Goal: Find specific page/section: Find specific page/section

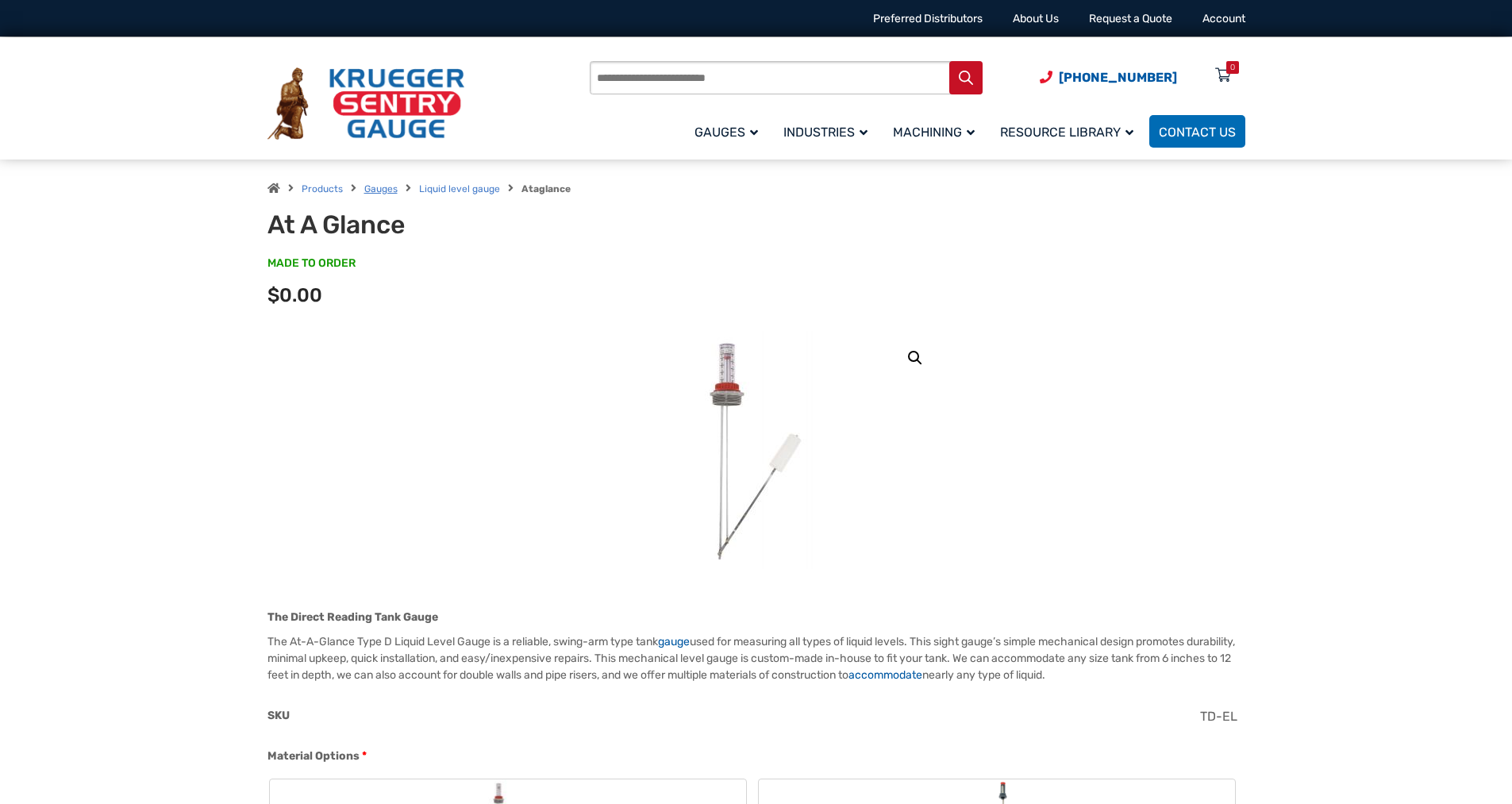
click at [382, 185] on link "Gauges" at bounding box center [381, 189] width 34 height 11
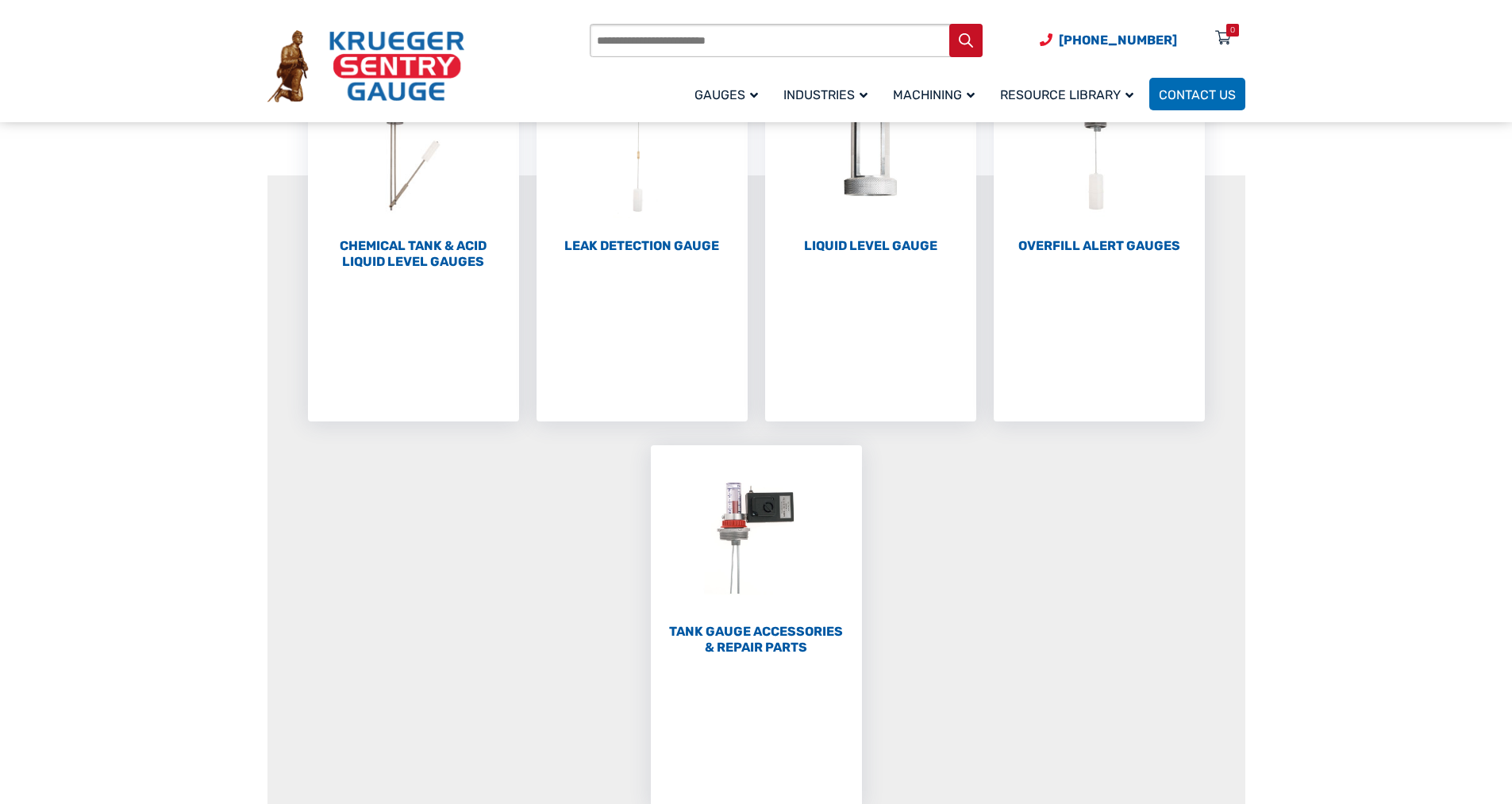
scroll to position [250, 0]
click at [758, 618] on h2 "Tank Gauge Accessories & Repair Parts (58)" at bounding box center [756, 631] width 211 height 32
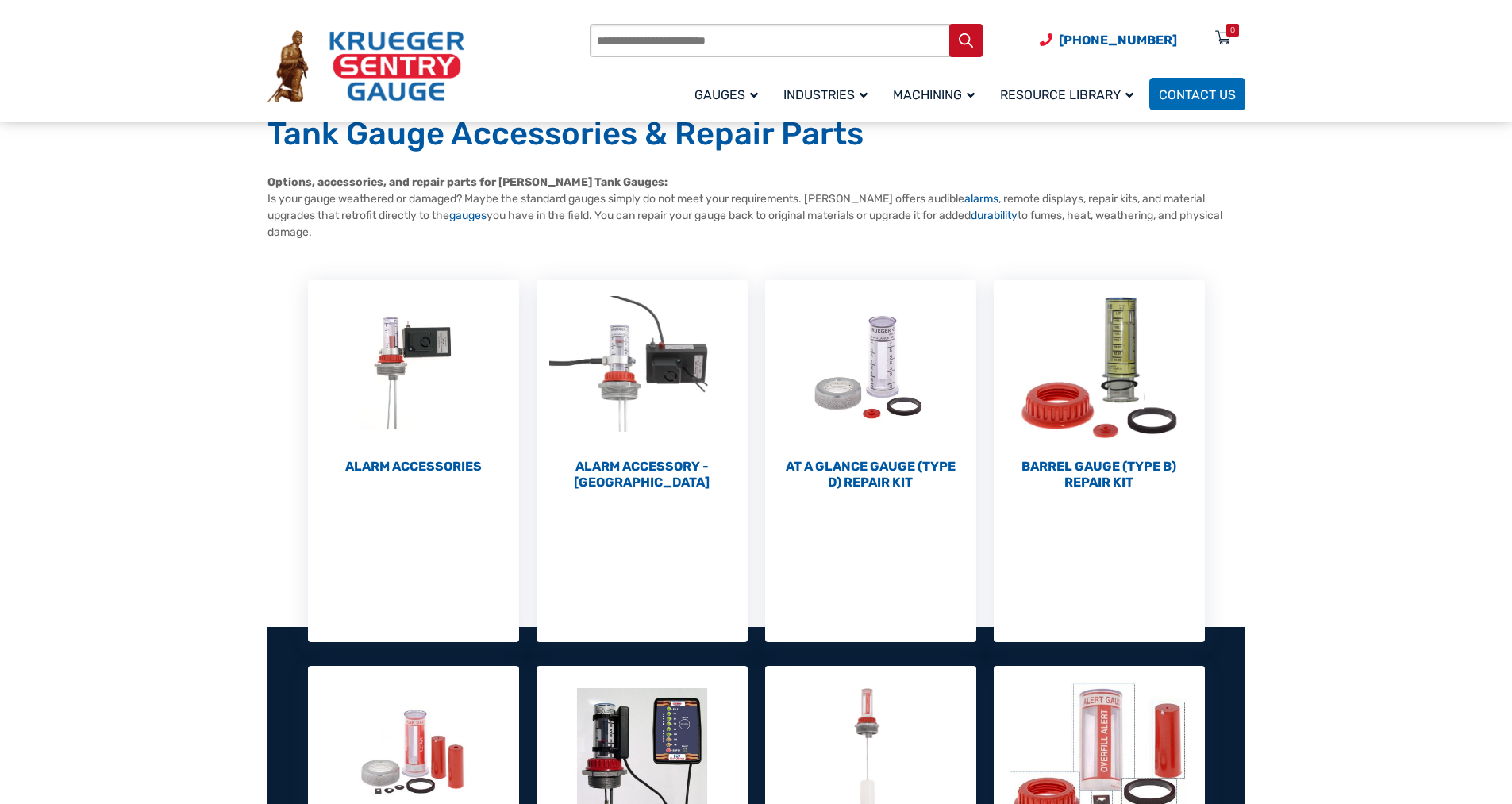
scroll to position [102, 0]
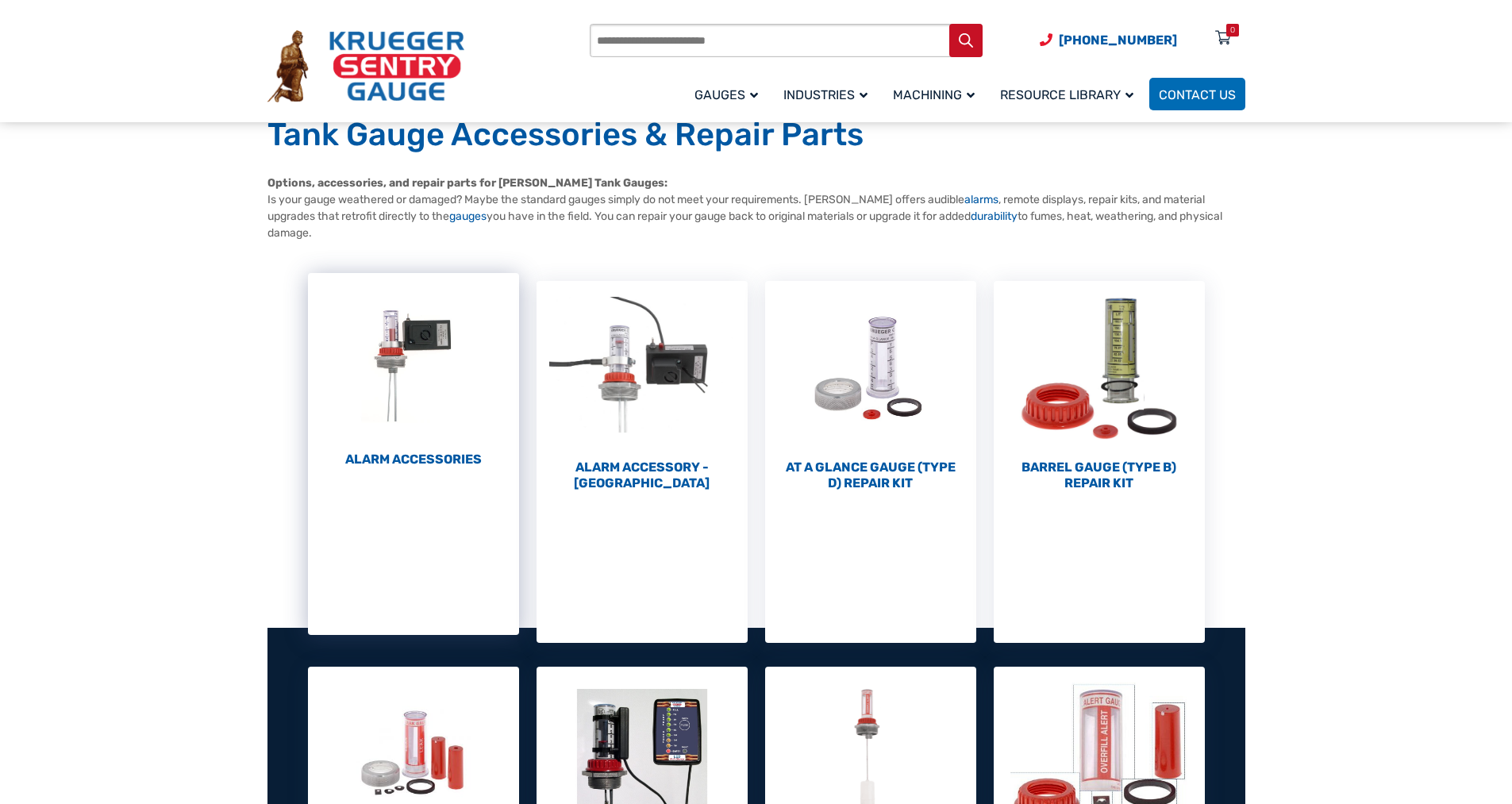
click at [400, 374] on img "Visit product category Alarm Accessories" at bounding box center [413, 360] width 211 height 174
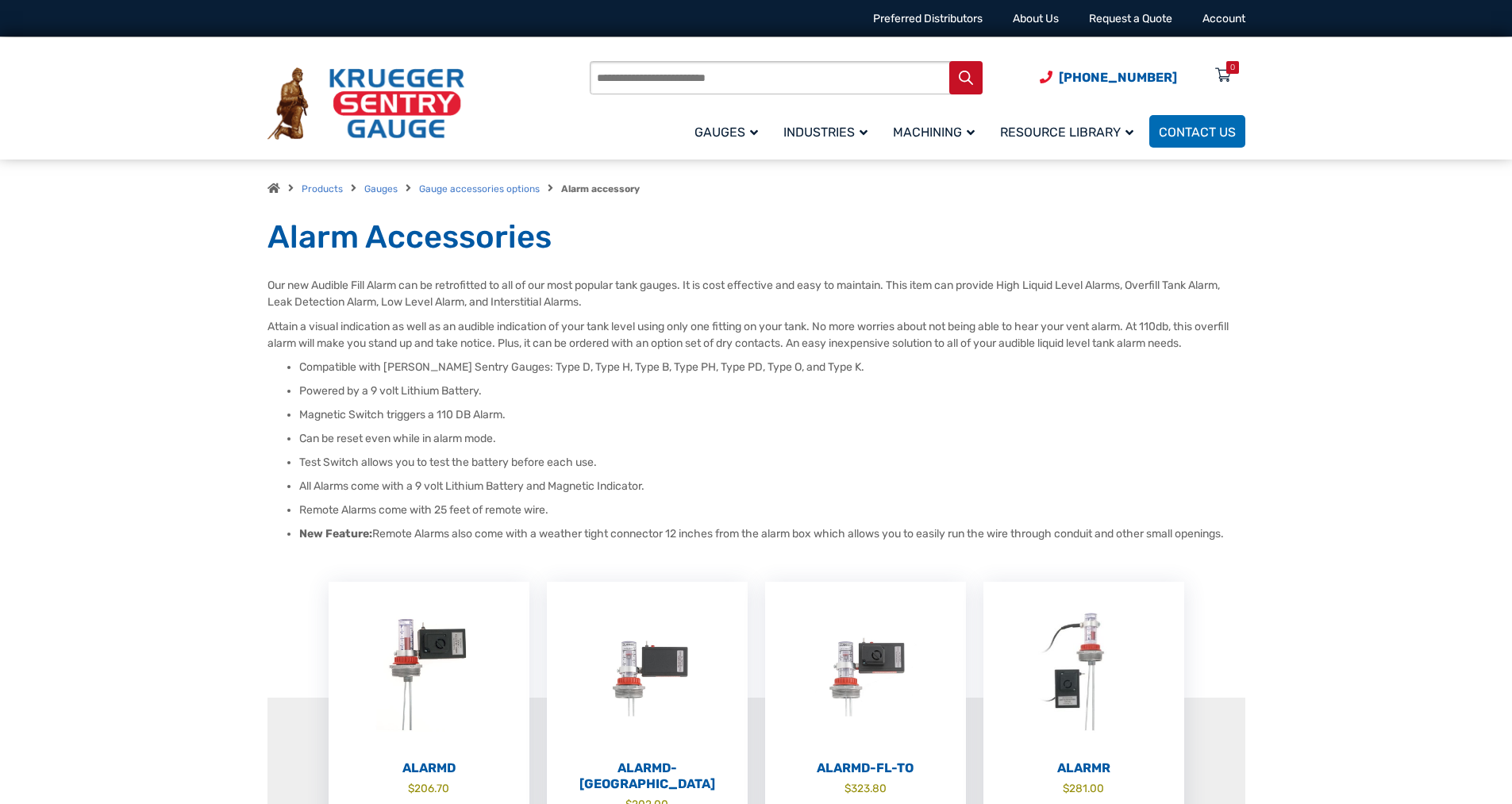
click at [144, 561] on section "Alarm Accessories Our new Audible Fill Alarm can be retrofitted to all of our m…" at bounding box center [756, 815] width 1512 height 1196
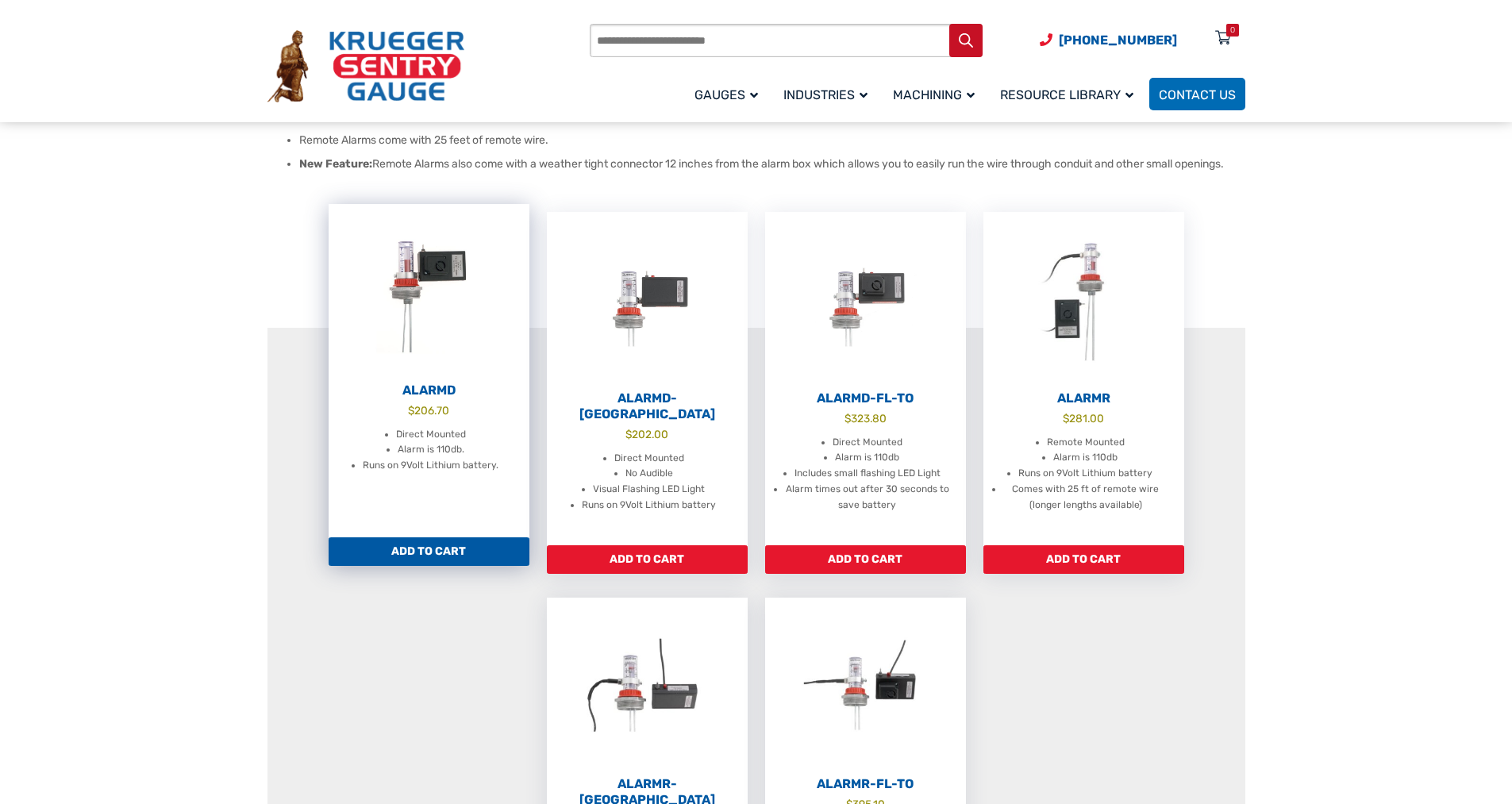
scroll to position [686, 0]
